Goal: Task Accomplishment & Management: Use online tool/utility

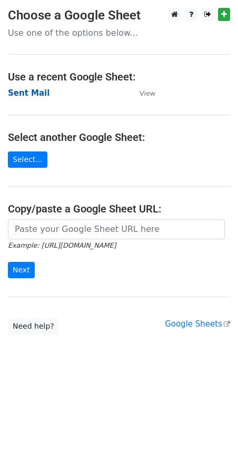
click at [16, 88] on strong "Sent Mail" at bounding box center [29, 92] width 42 height 9
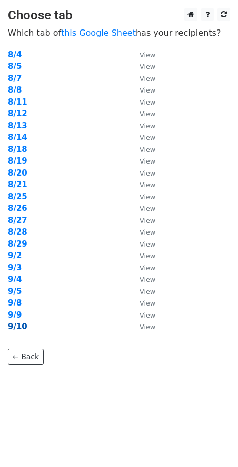
click at [15, 325] on strong "9/10" at bounding box center [17, 326] width 19 height 9
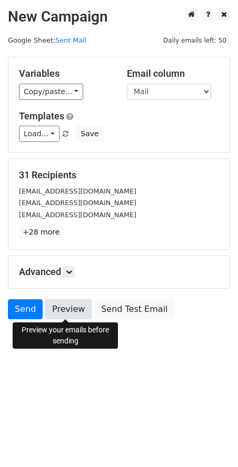
click at [74, 315] on link "Preview" at bounding box center [68, 309] width 46 height 20
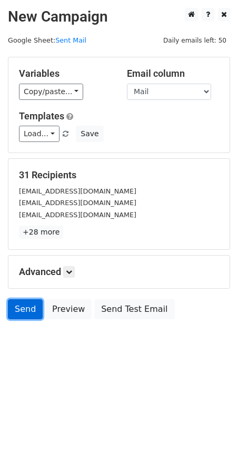
click at [13, 308] on link "Send" at bounding box center [25, 309] width 35 height 20
